Goal: Use online tool/utility

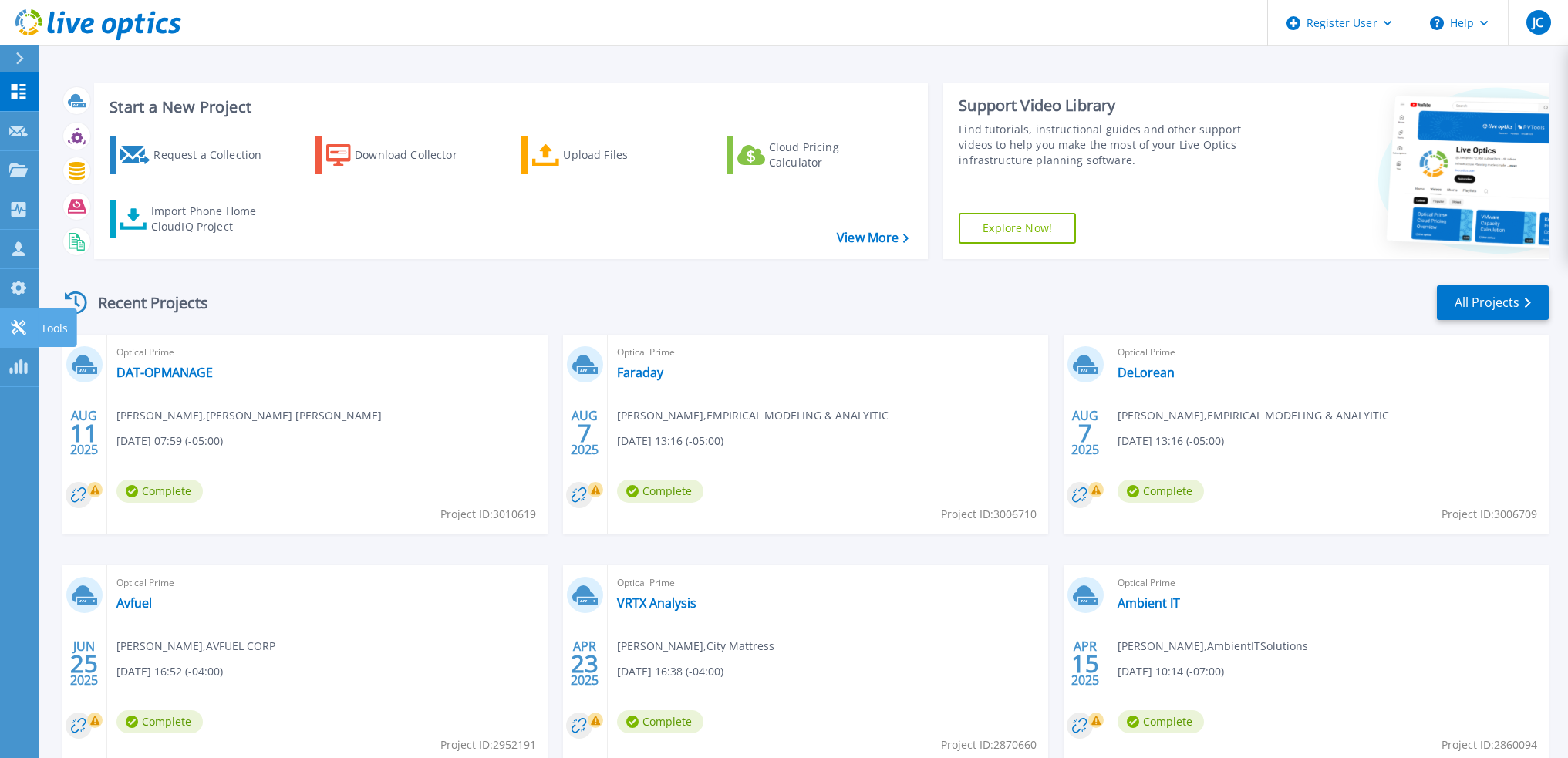
click at [16, 318] on link "Tools Tools" at bounding box center [19, 328] width 39 height 40
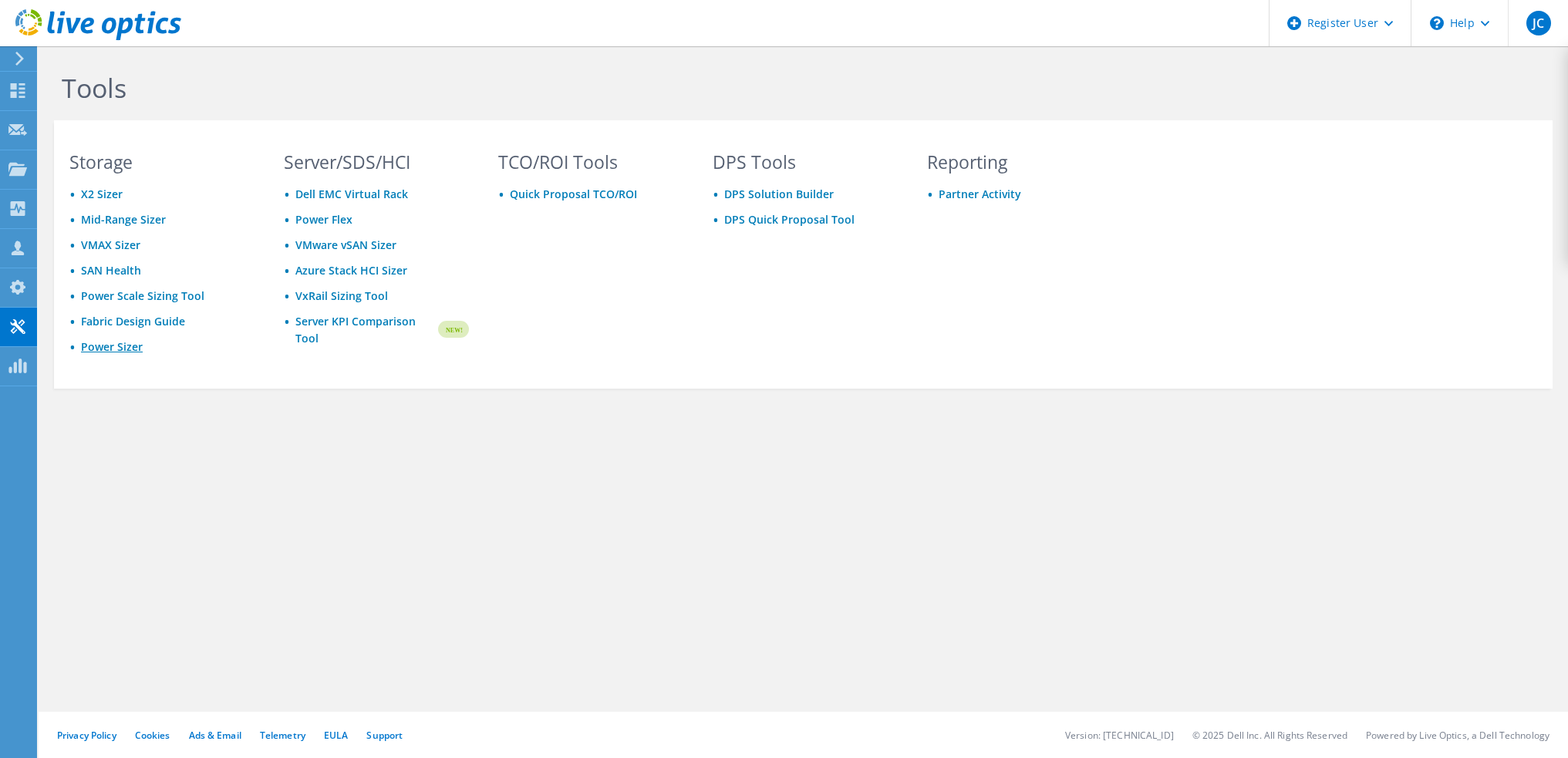
click at [118, 351] on link "Power Sizer" at bounding box center [112, 347] width 62 height 15
